Goal: Task Accomplishment & Management: Manage account settings

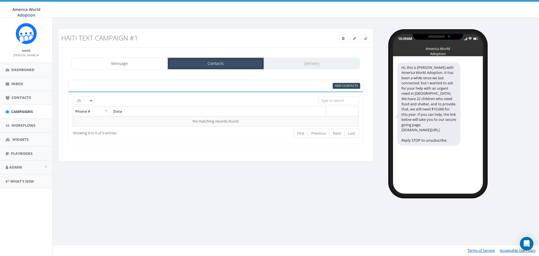
click at [203, 64] on link "Contacts" at bounding box center [216, 64] width 97 height 12
click at [342, 85] on span "Add Contacts" at bounding box center [346, 85] width 23 height 4
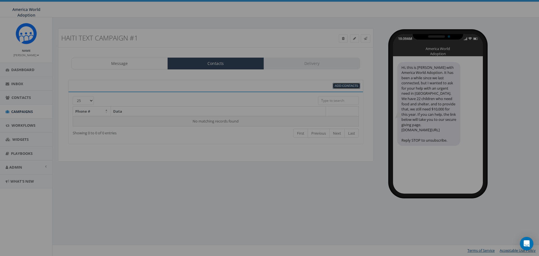
select select
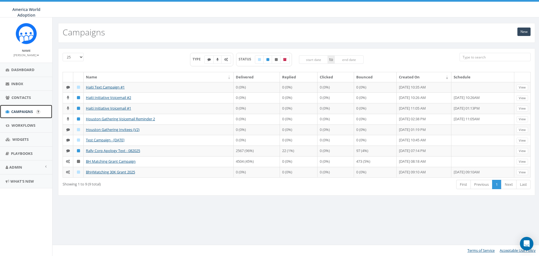
click at [31, 110] on span "Campaigns" at bounding box center [22, 111] width 22 height 5
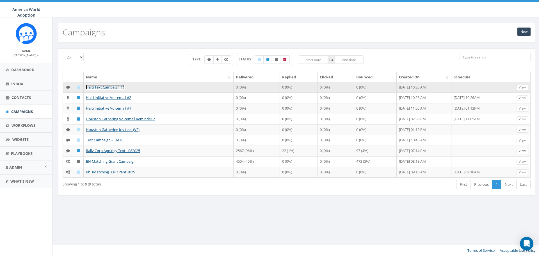
click at [95, 85] on link "Haiti Text Campaign #1" at bounding box center [105, 86] width 39 height 5
